Goal: Browse casually: Explore the website without a specific task or goal

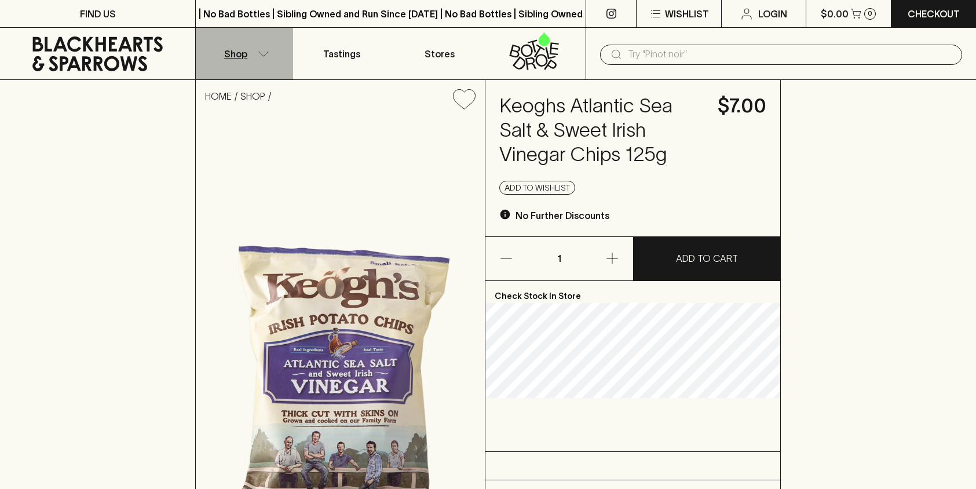
click at [255, 52] on button "Shop" at bounding box center [244, 54] width 97 height 52
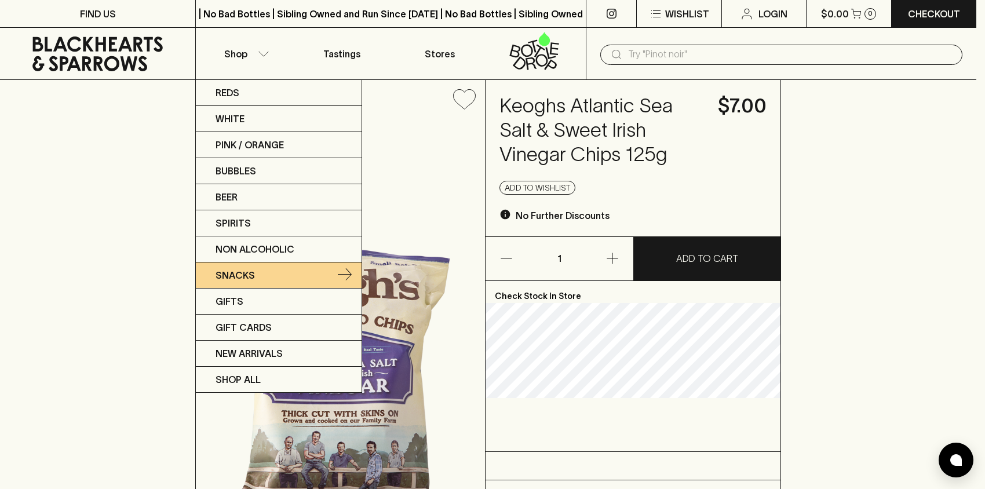
click at [284, 268] on link "Snacks" at bounding box center [279, 275] width 166 height 26
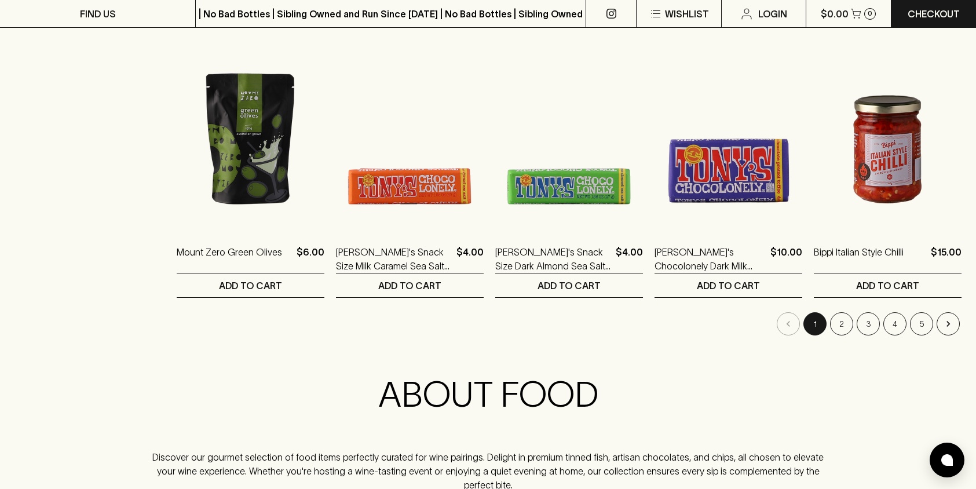
scroll to position [1221, 0]
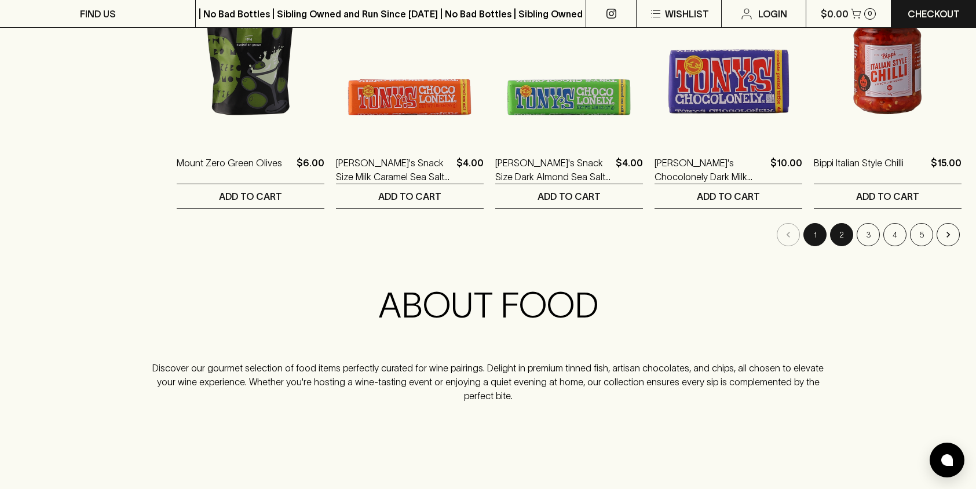
click at [841, 240] on button "2" at bounding box center [841, 234] width 23 height 23
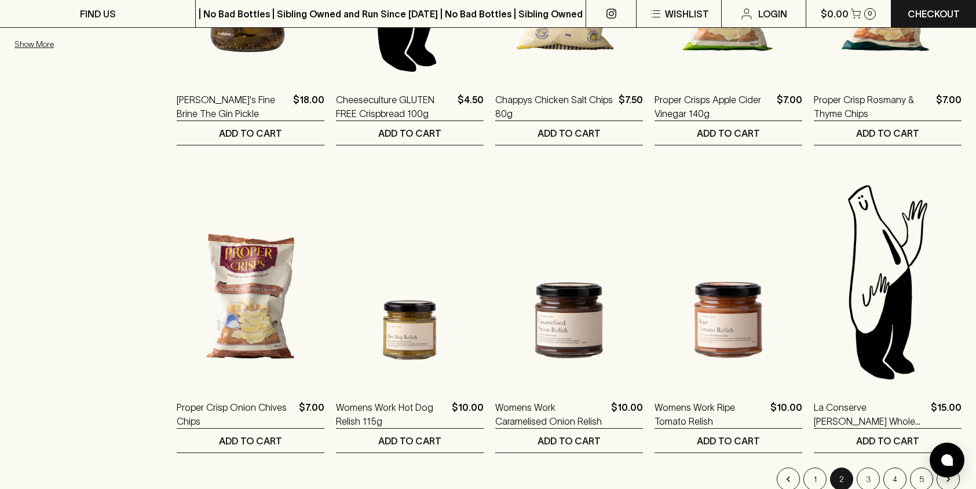
scroll to position [1147, 0]
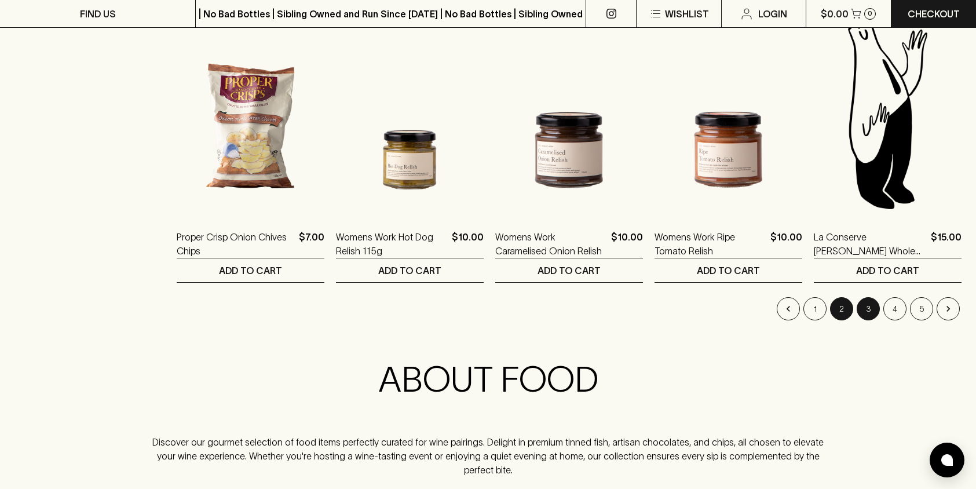
click at [869, 311] on button "3" at bounding box center [868, 308] width 23 height 23
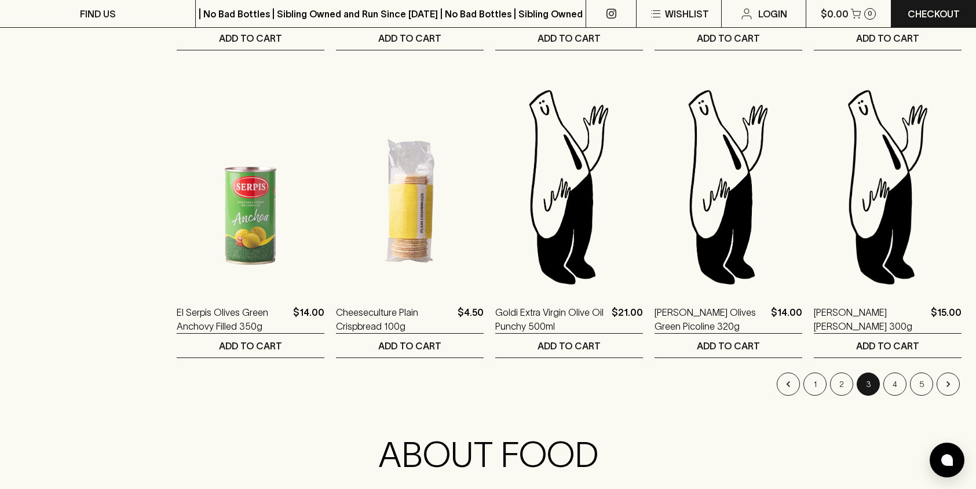
scroll to position [1109, 0]
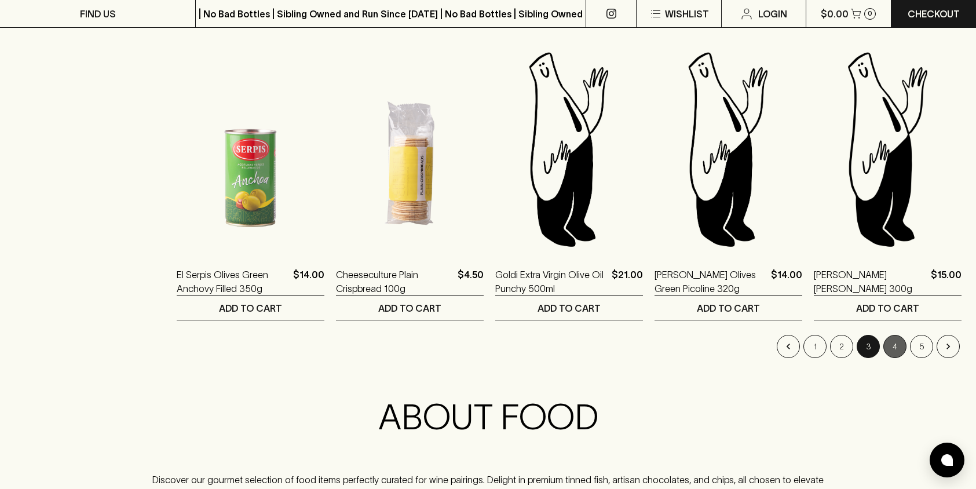
click at [891, 341] on button "4" at bounding box center [895, 346] width 23 height 23
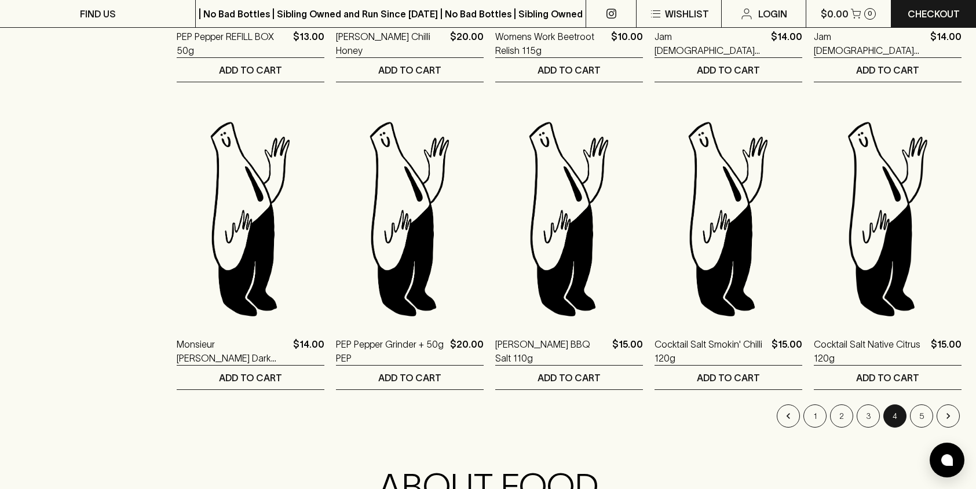
scroll to position [1261, 0]
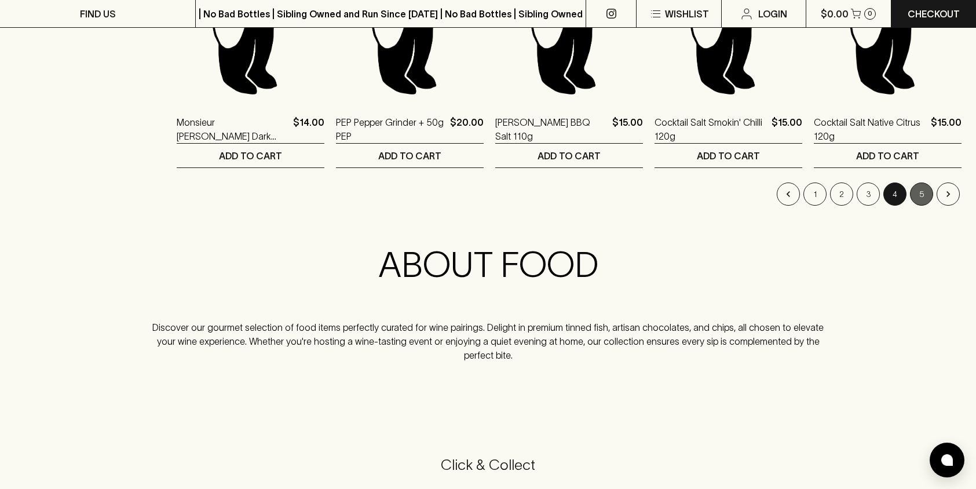
click at [924, 202] on button "5" at bounding box center [921, 194] width 23 height 23
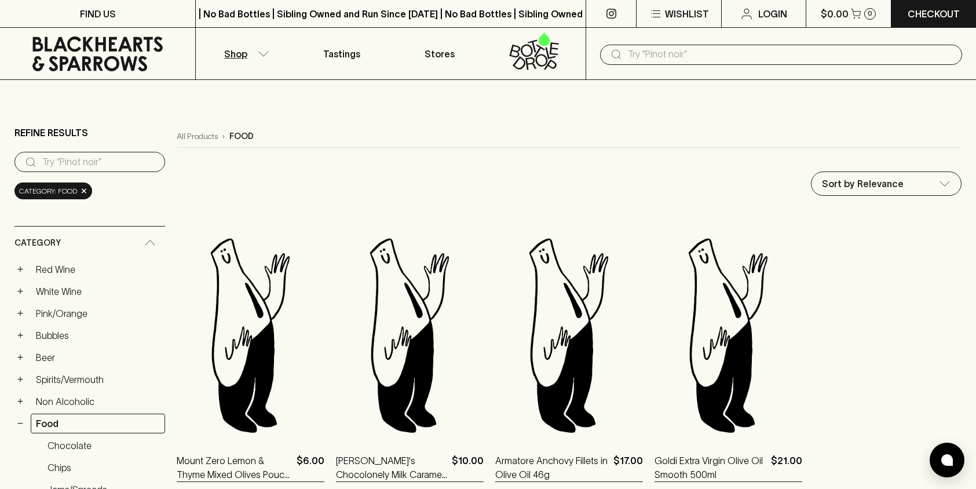
scroll to position [211, 0]
